Goal: Task Accomplishment & Management: Use online tool/utility

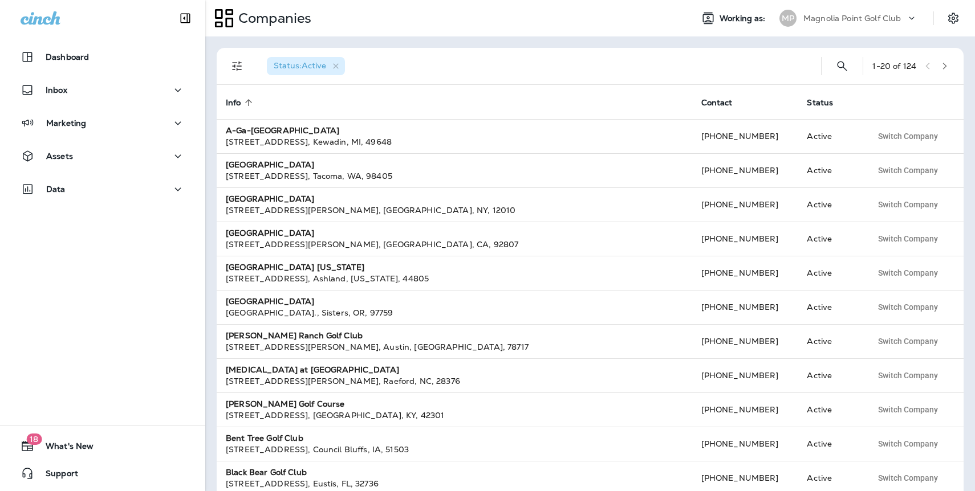
click at [875, 20] on p "Magnolia Point Golf Club" at bounding box center [851, 18] width 97 height 9
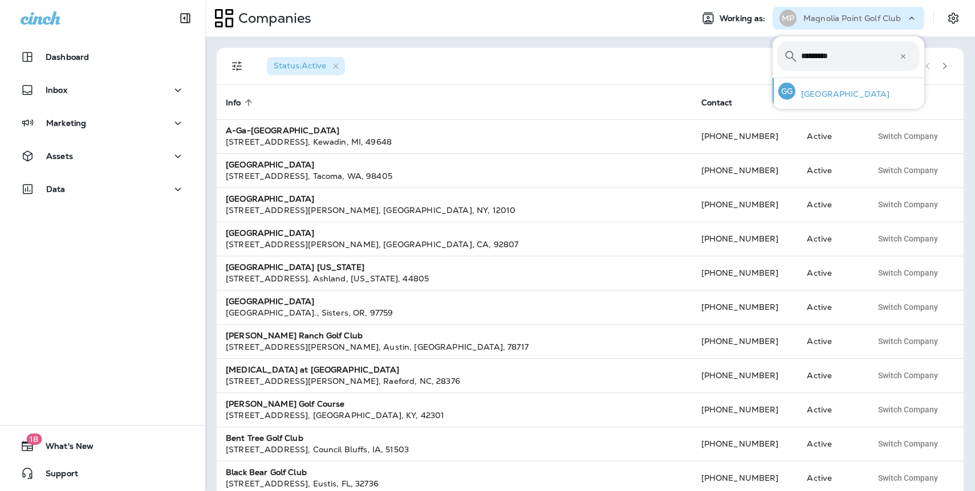
type input "*********"
click at [875, 100] on div "GG [GEOGRAPHIC_DATA]" at bounding box center [833, 91] width 120 height 26
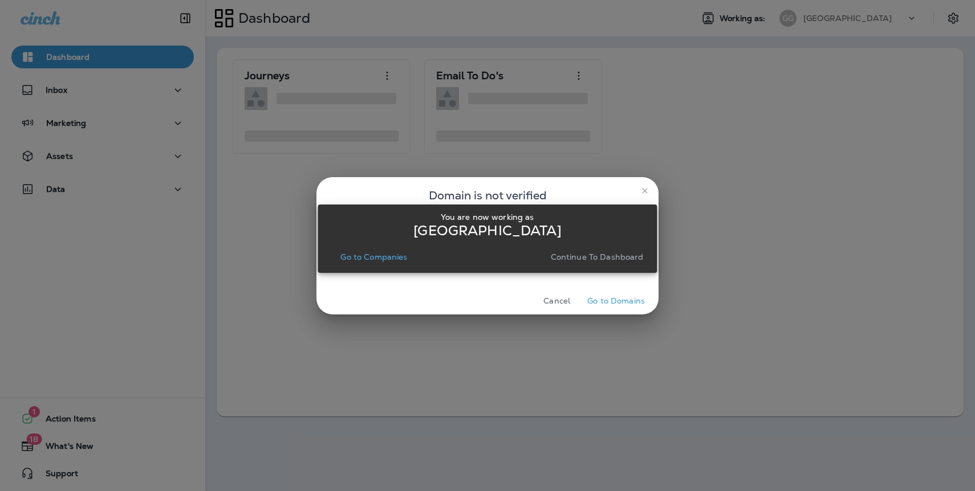
click at [621, 260] on p "Continue to Dashboard" at bounding box center [597, 256] width 93 height 9
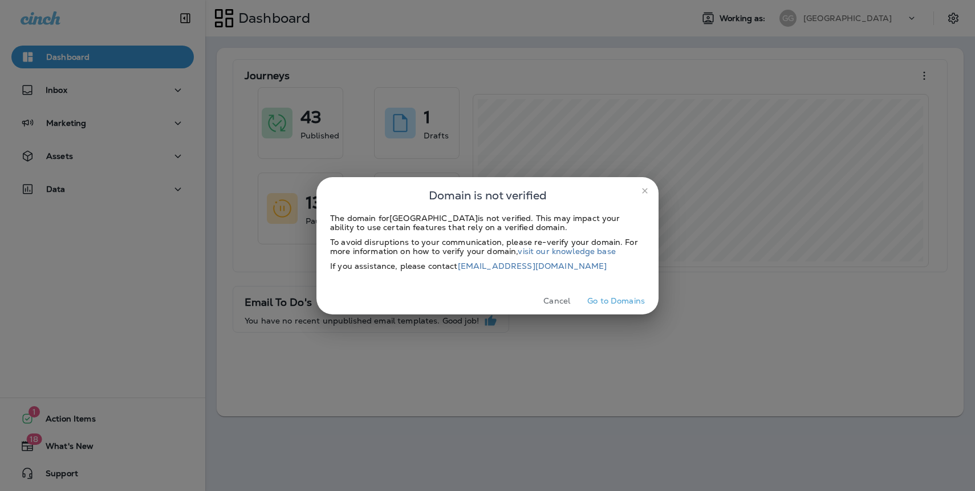
click at [561, 298] on button "Cancel" at bounding box center [556, 301] width 43 height 18
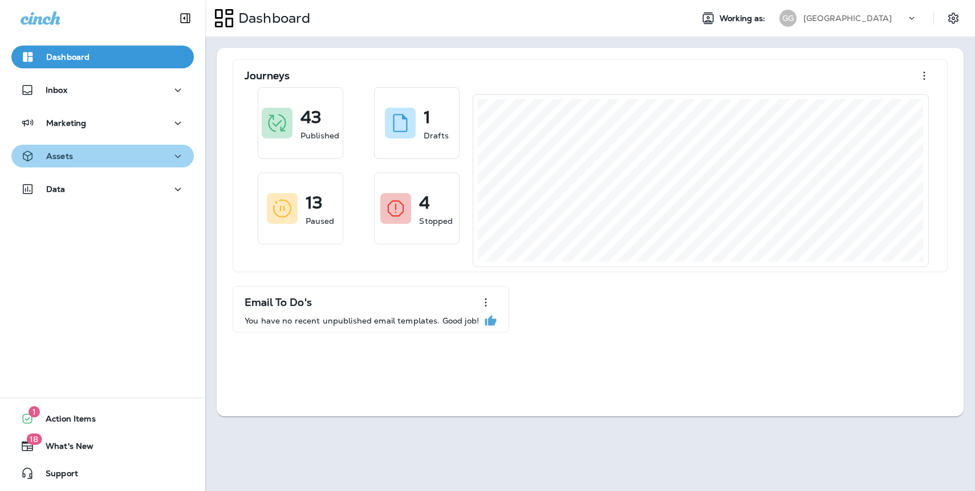
click at [109, 165] on button "Assets" at bounding box center [102, 156] width 182 height 23
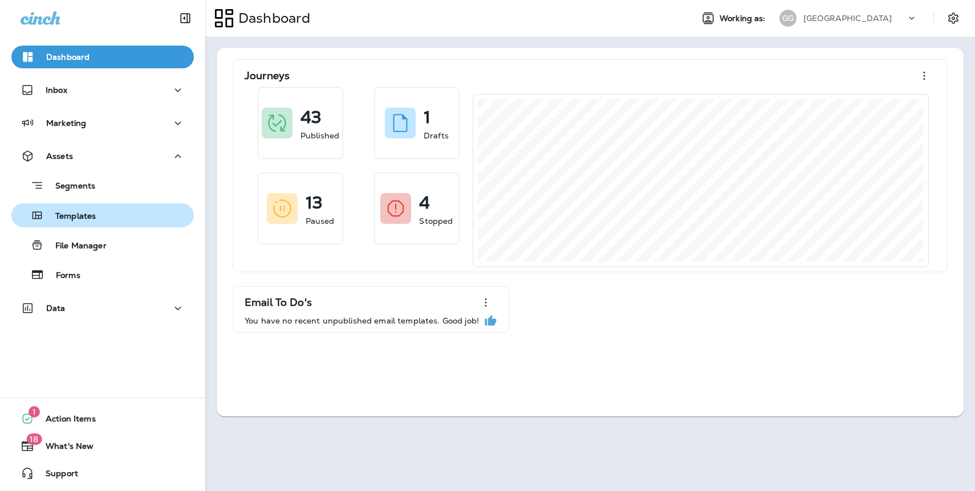
click at [105, 217] on div "Templates" at bounding box center [102, 215] width 173 height 17
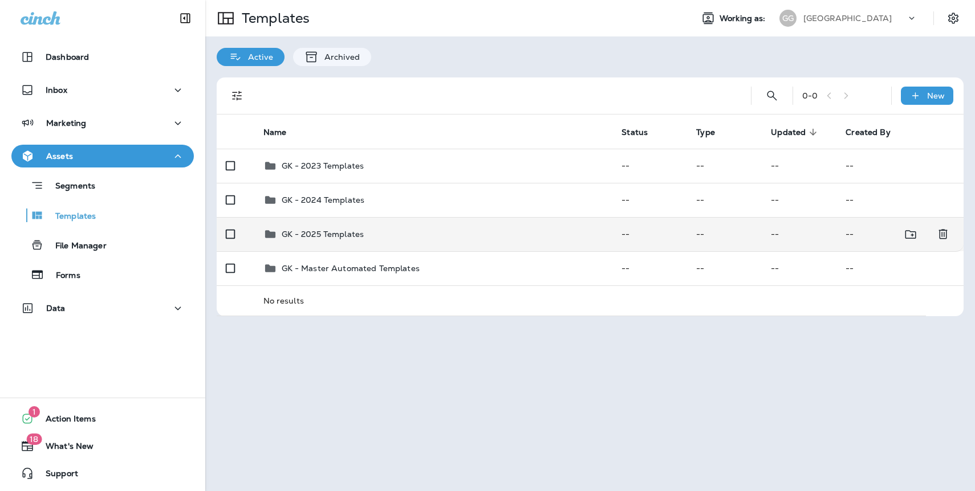
click at [323, 234] on p "GK - 2025 Templates" at bounding box center [323, 234] width 83 height 9
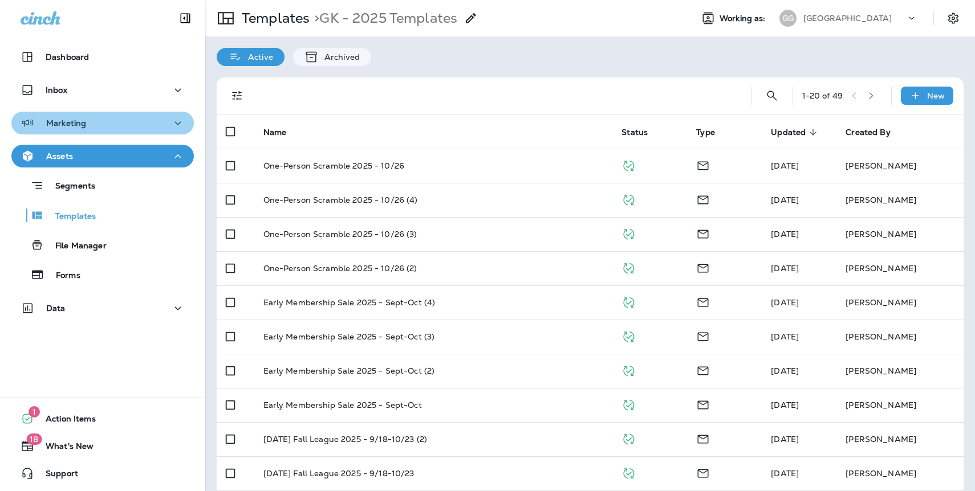
click at [92, 125] on div "Marketing" at bounding box center [103, 123] width 164 height 14
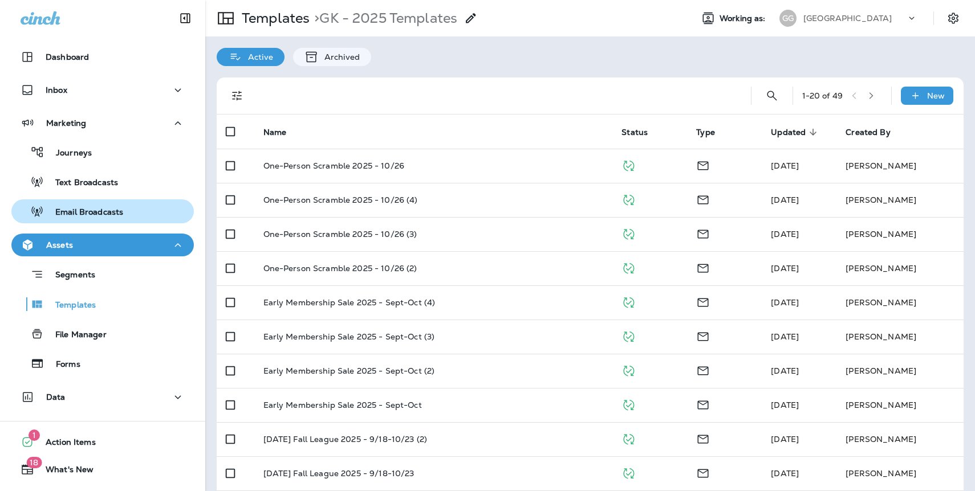
click at [101, 214] on p "Email Broadcasts" at bounding box center [83, 212] width 79 height 11
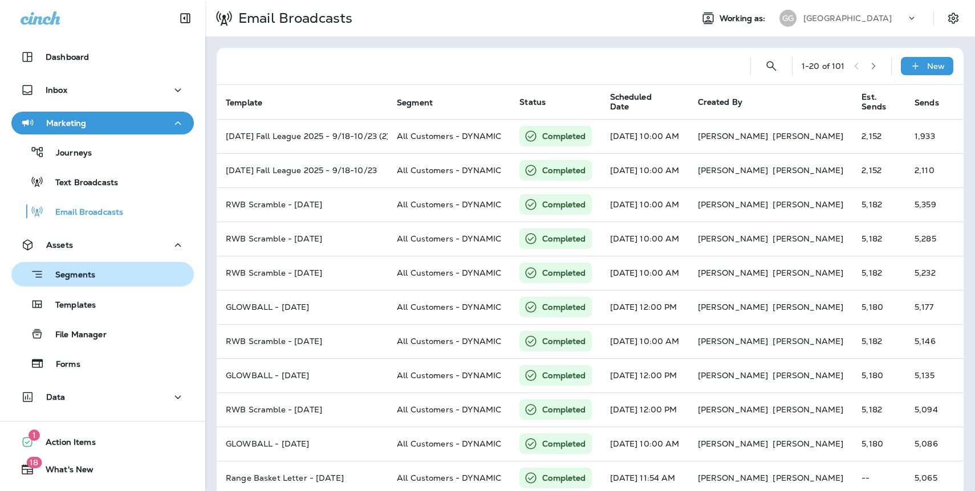
click at [66, 270] on p "Segments" at bounding box center [69, 275] width 51 height 11
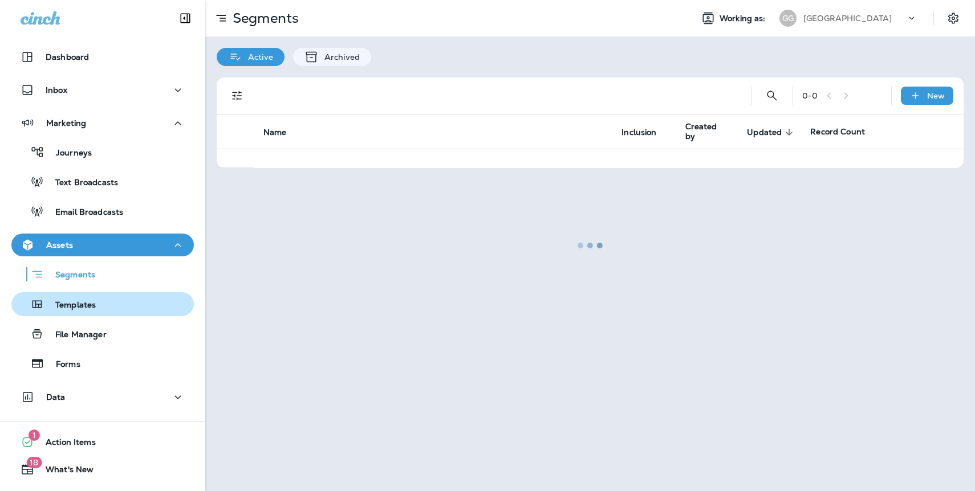
click at [65, 310] on p "Templates" at bounding box center [70, 305] width 52 height 11
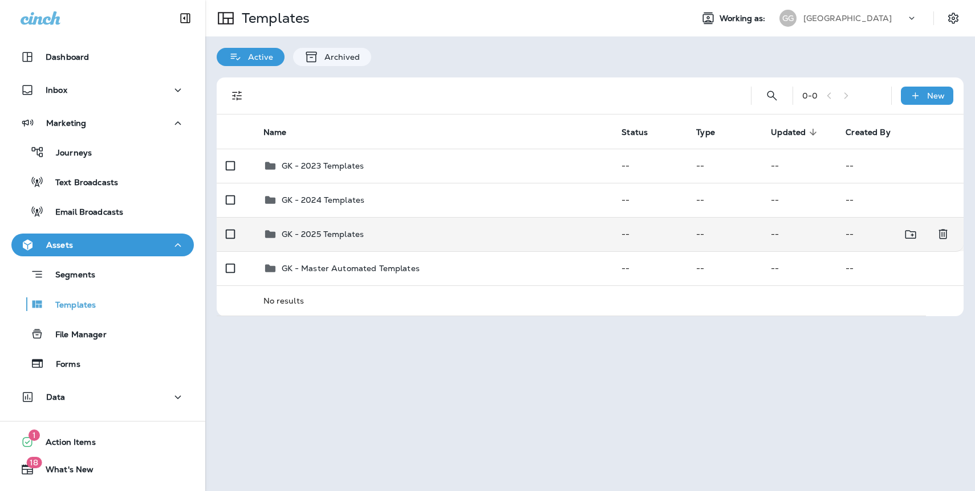
click at [334, 234] on p "GK - 2025 Templates" at bounding box center [323, 234] width 83 height 9
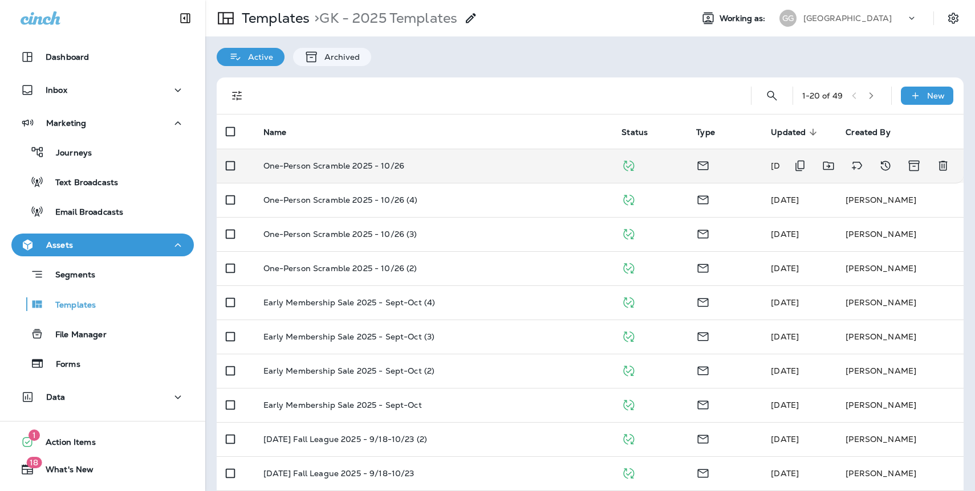
click at [365, 169] on p "One-Person Scramble 2025 - 10/26" at bounding box center [333, 165] width 141 height 9
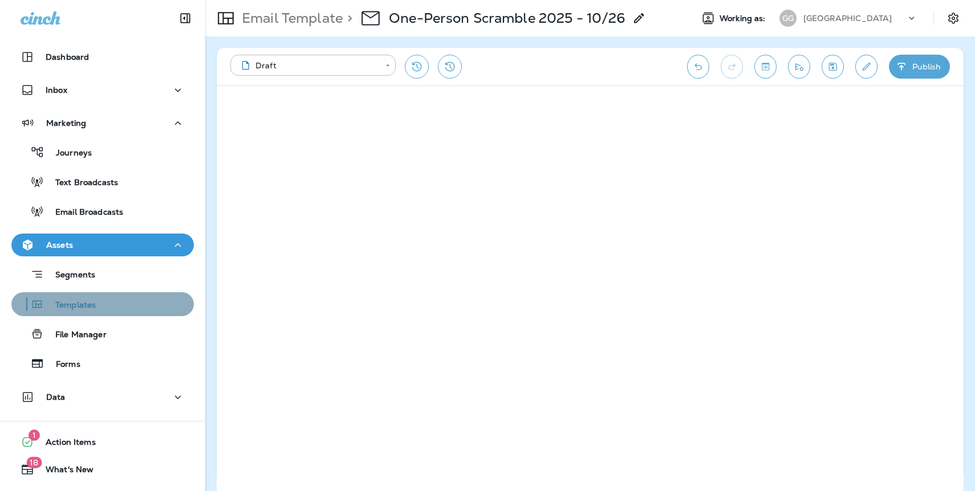
click at [75, 307] on p "Templates" at bounding box center [70, 305] width 52 height 11
